Goal: Task Accomplishment & Management: Manage account settings

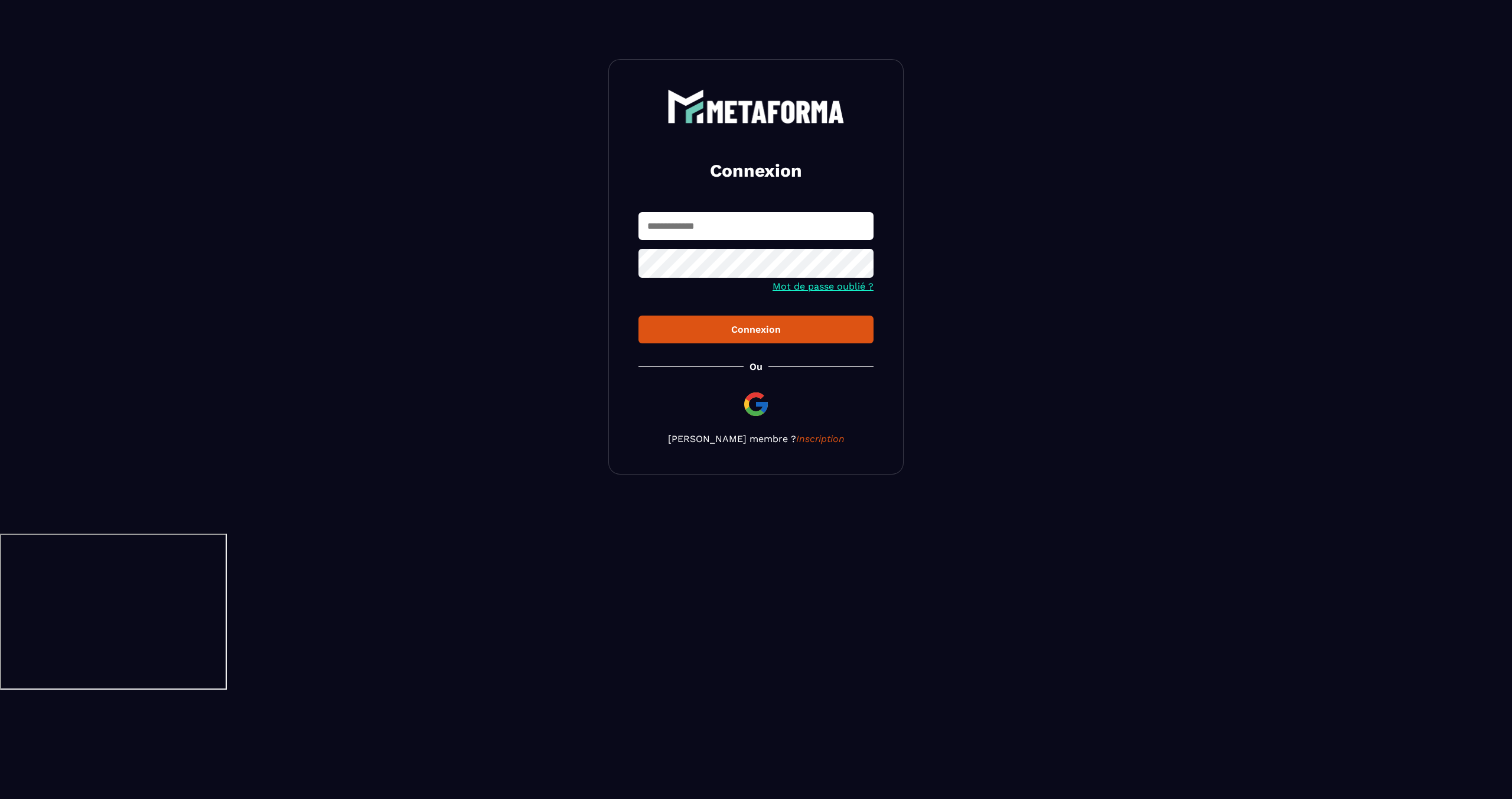
type input "**********"
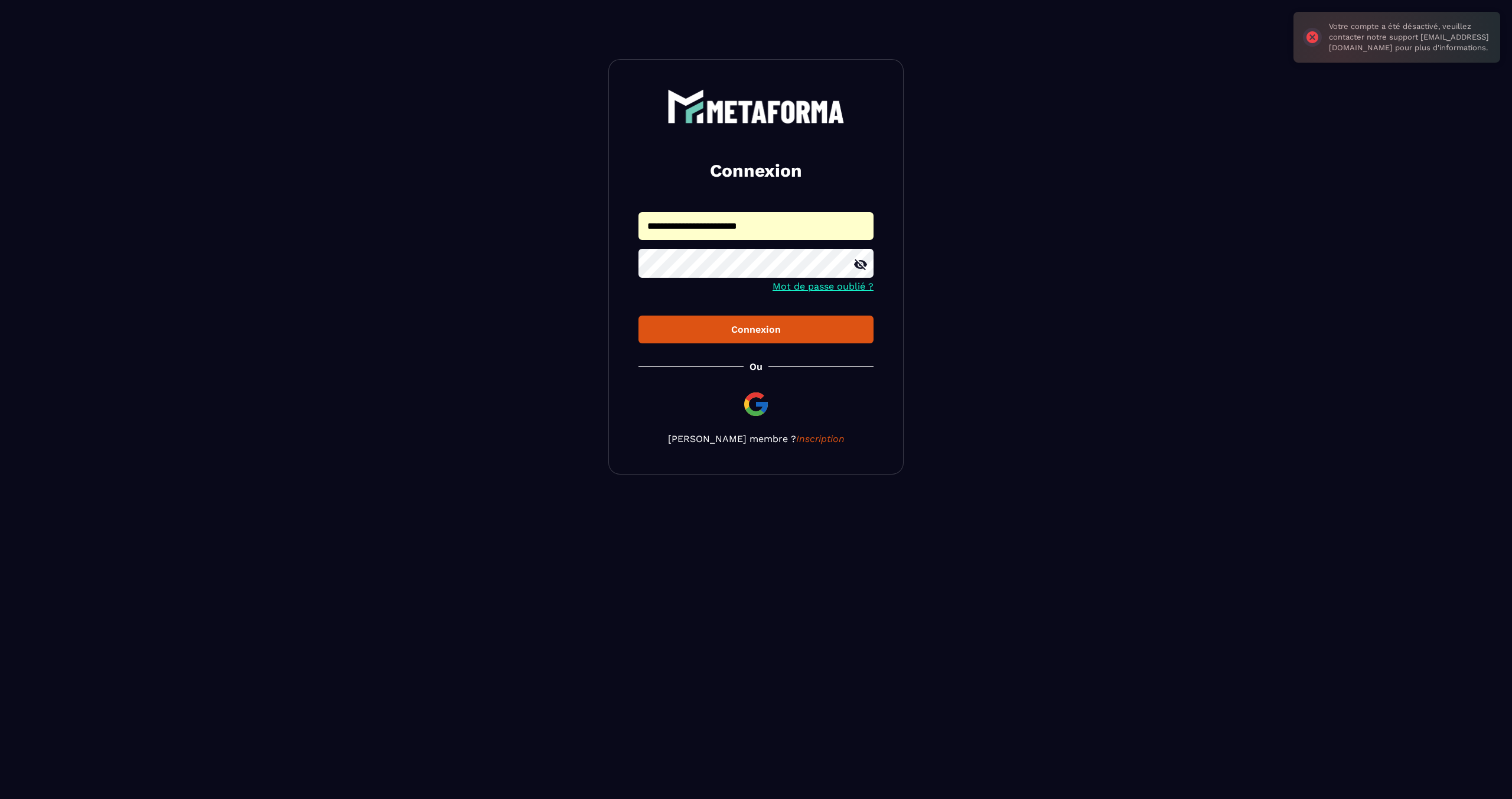
click at [763, 235] on input "**********" at bounding box center [756, 226] width 235 height 28
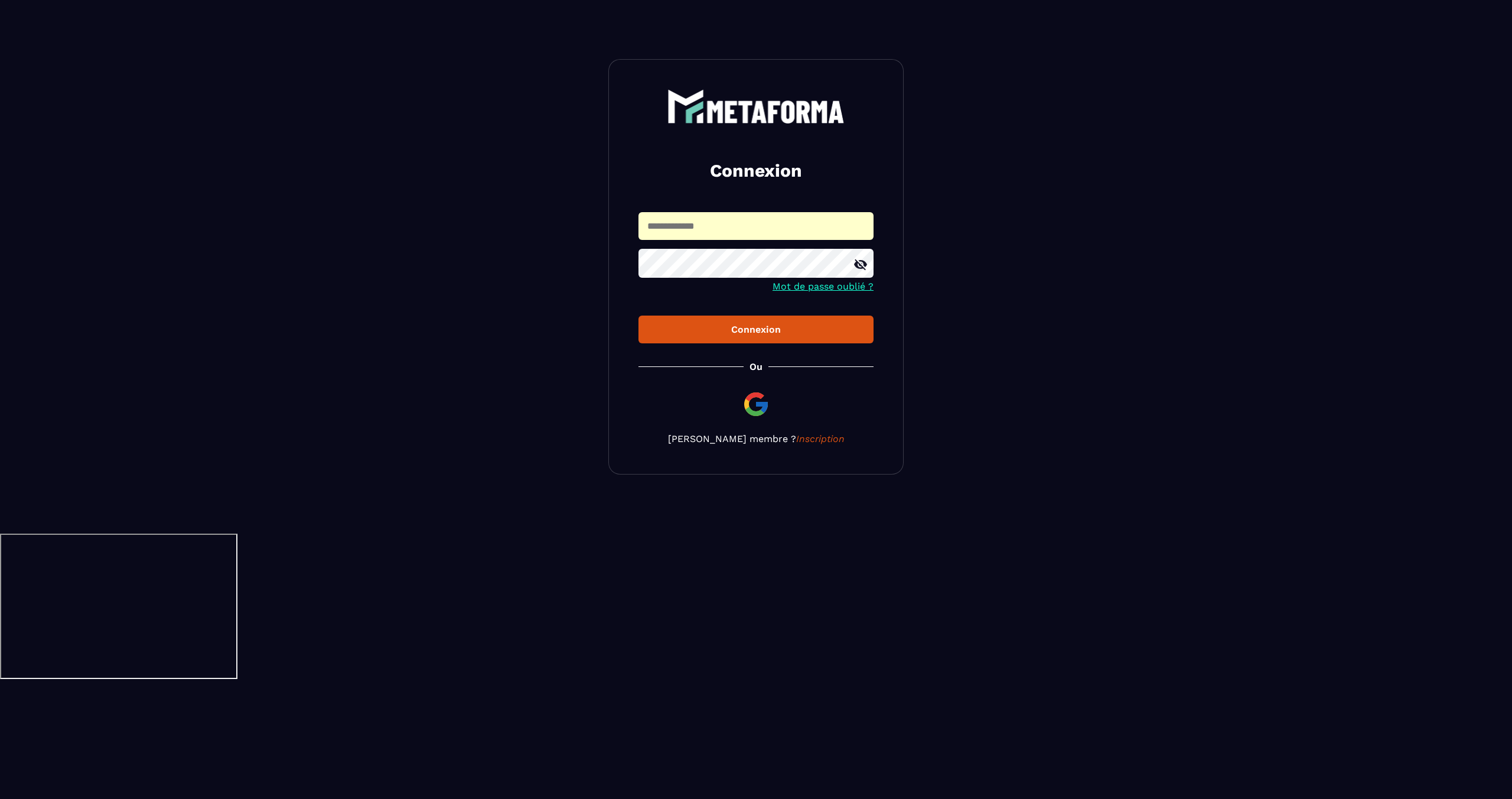
type input "**********"
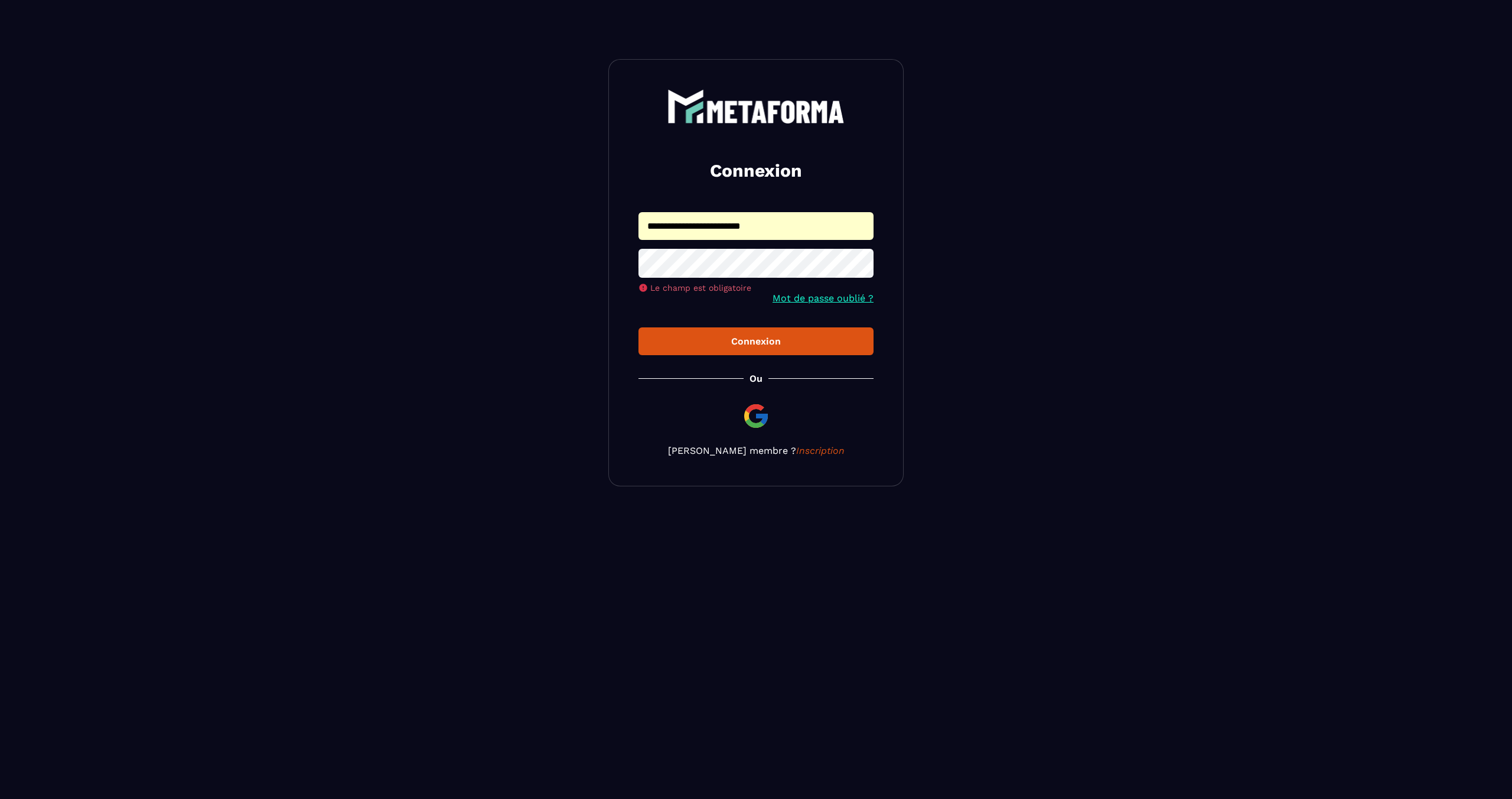
click at [727, 335] on button "Connexion" at bounding box center [756, 341] width 235 height 28
